Goal: Task Accomplishment & Management: Use online tool/utility

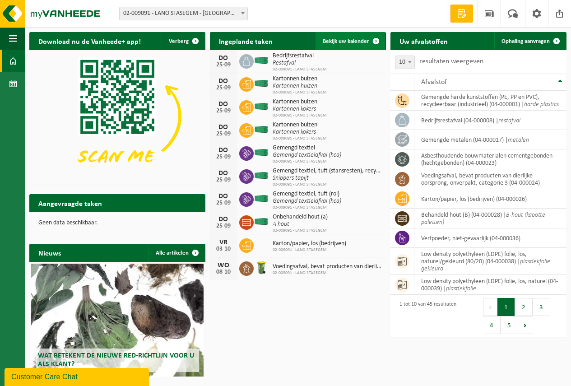
click at [352, 41] on span "Bekijk uw kalender" at bounding box center [346, 41] width 47 height 6
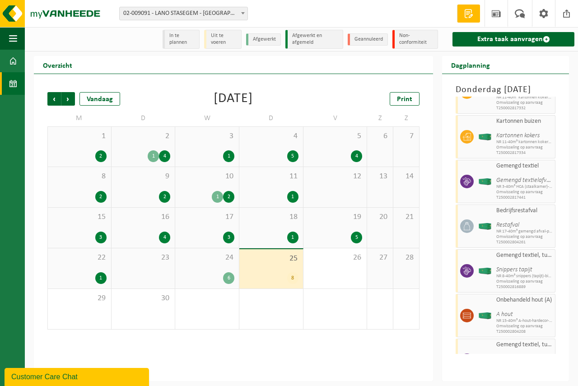
scroll to position [69, 0]
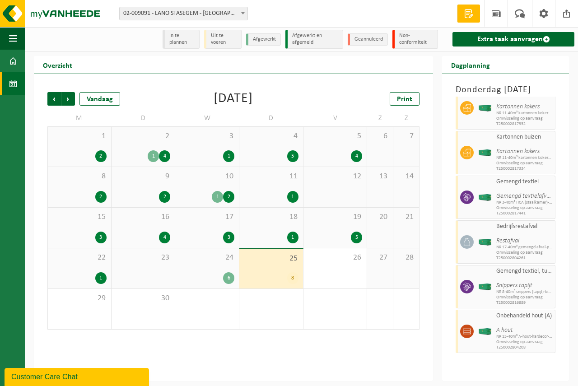
click at [216, 264] on div "24 6" at bounding box center [207, 268] width 64 height 40
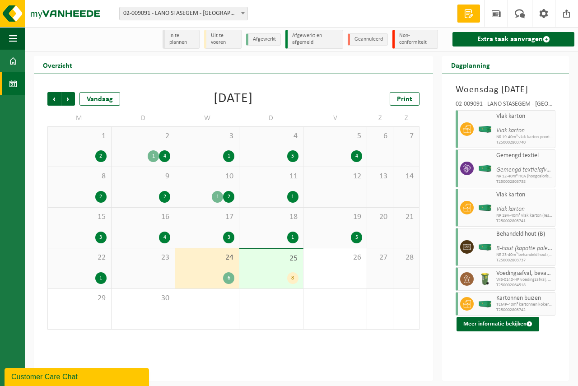
click at [140, 263] on div "23" at bounding box center [144, 268] width 64 height 40
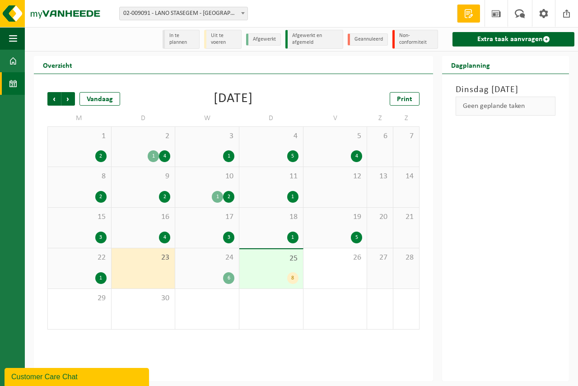
click at [92, 263] on div "22 1" at bounding box center [79, 268] width 63 height 40
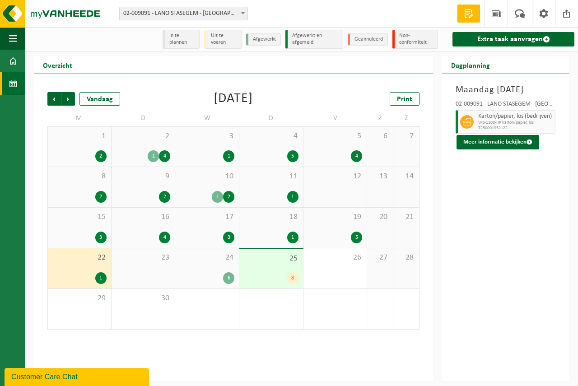
click at [346, 230] on div "19 5" at bounding box center [336, 228] width 64 height 40
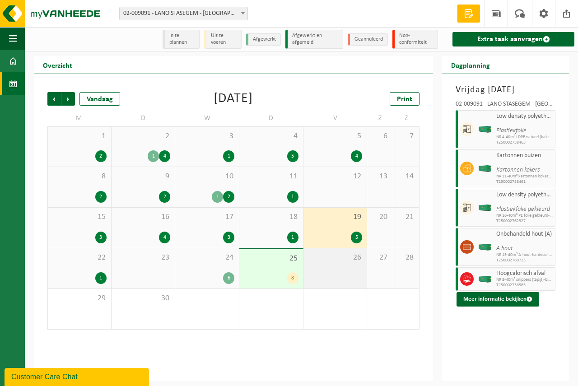
drag, startPoint x: 317, startPoint y: 263, endPoint x: 322, endPoint y: 260, distance: 6.1
click at [322, 260] on div "26" at bounding box center [336, 268] width 64 height 40
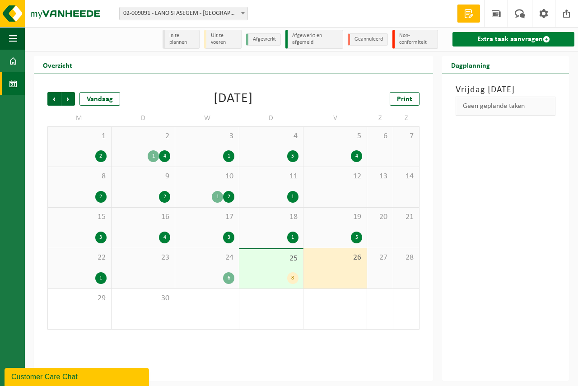
click at [499, 35] on link "Extra taak aanvragen" at bounding box center [514, 39] width 122 height 14
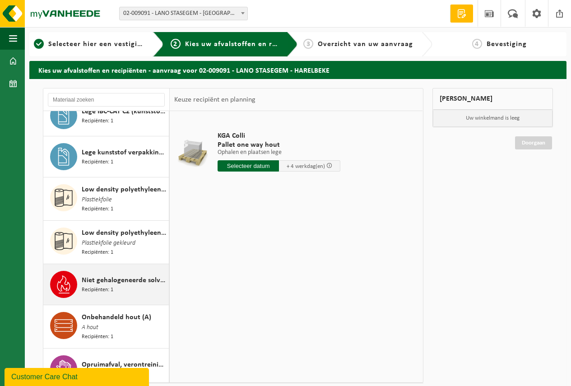
scroll to position [994, 0]
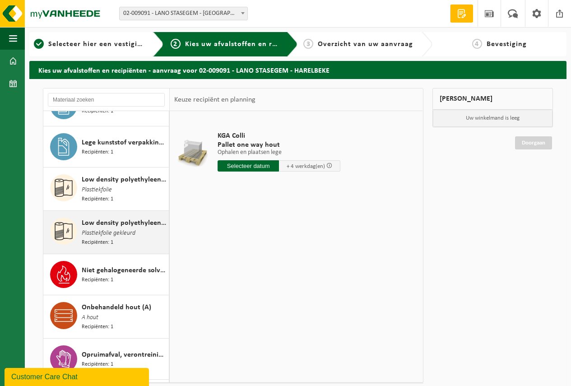
click at [109, 218] on span "Low density polyethyleen (LDPE) folie, los, naturel/gekleurd (80/20)" at bounding box center [124, 223] width 85 height 11
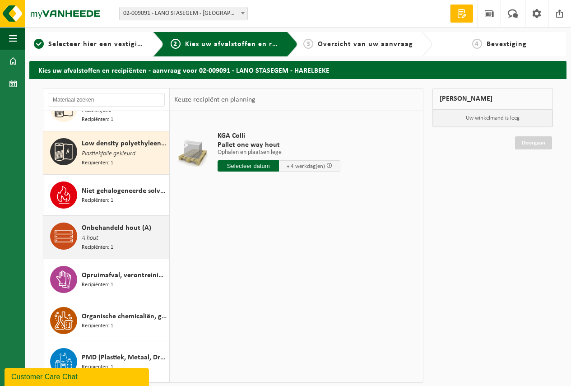
scroll to position [1079, 0]
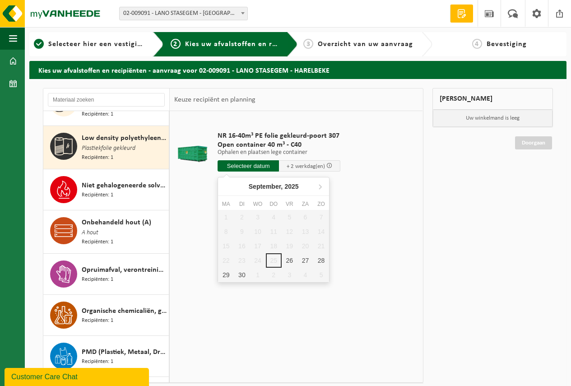
click at [248, 165] on input "text" at bounding box center [248, 165] width 61 height 11
click at [290, 259] on div "26" at bounding box center [290, 260] width 16 height 14
type input "Van 2025-09-26"
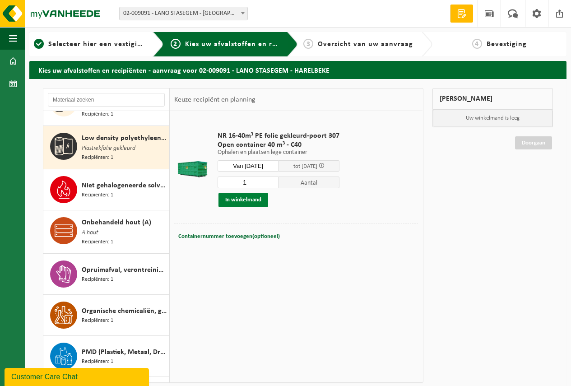
click at [241, 197] on button "In winkelmand" at bounding box center [244, 200] width 50 height 14
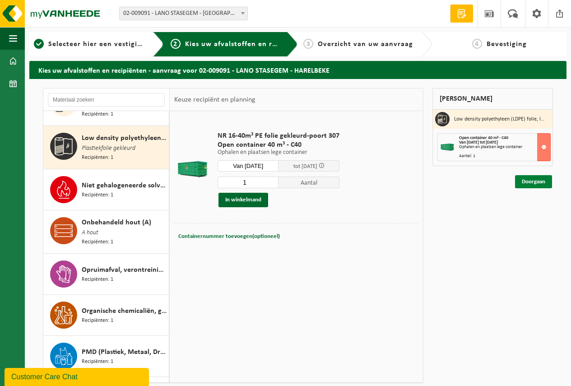
click at [531, 181] on link "Doorgaan" at bounding box center [533, 181] width 37 height 13
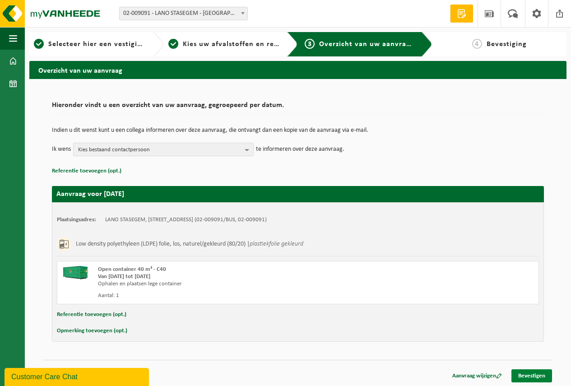
click at [537, 374] on link "Bevestigen" at bounding box center [532, 375] width 41 height 13
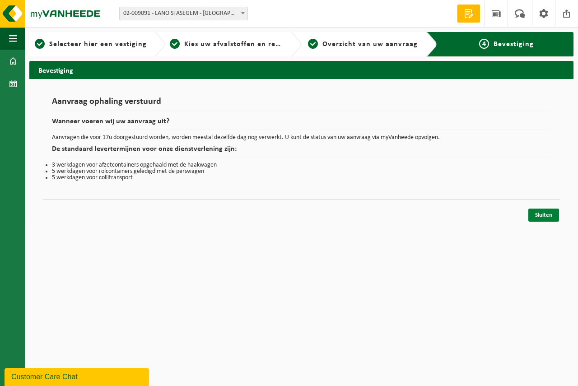
click at [542, 213] on link "Sluiten" at bounding box center [543, 215] width 31 height 13
